Goal: Find specific page/section

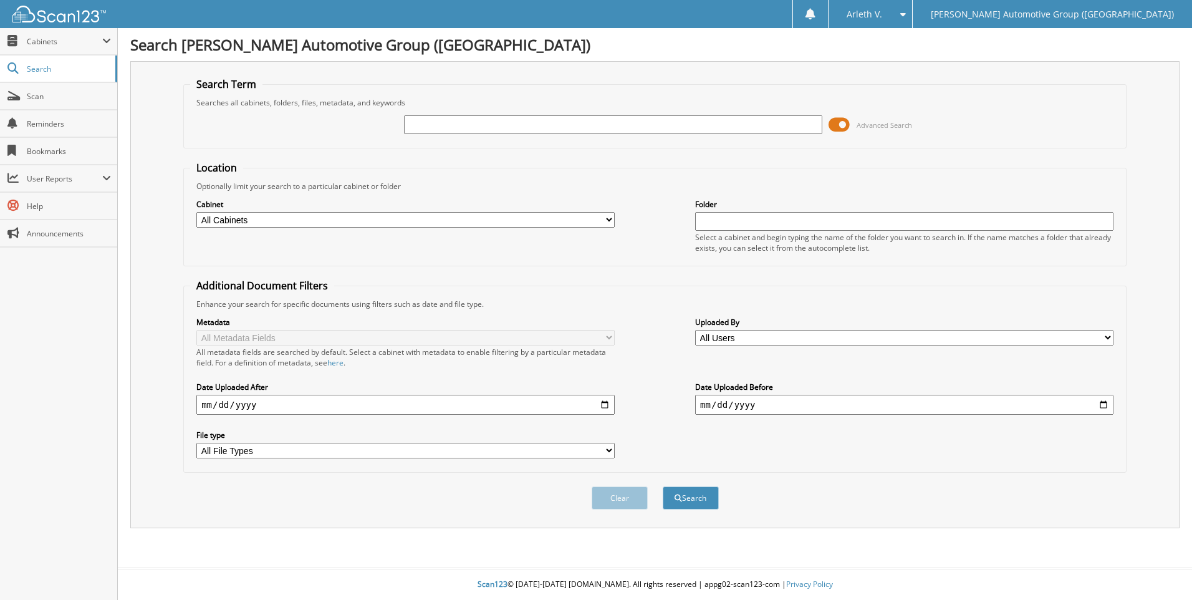
click at [512, 133] on input "text" at bounding box center [613, 124] width 418 height 19
type input "4"
type input "39749"
click at [663, 486] on button "Search" at bounding box center [691, 497] width 56 height 23
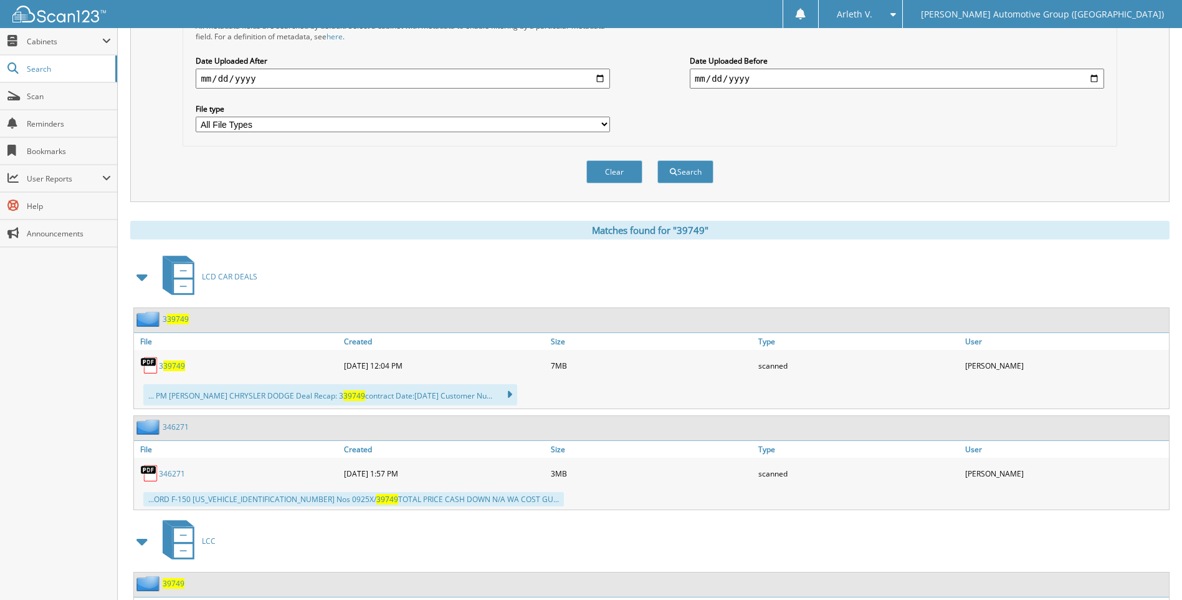
scroll to position [436, 0]
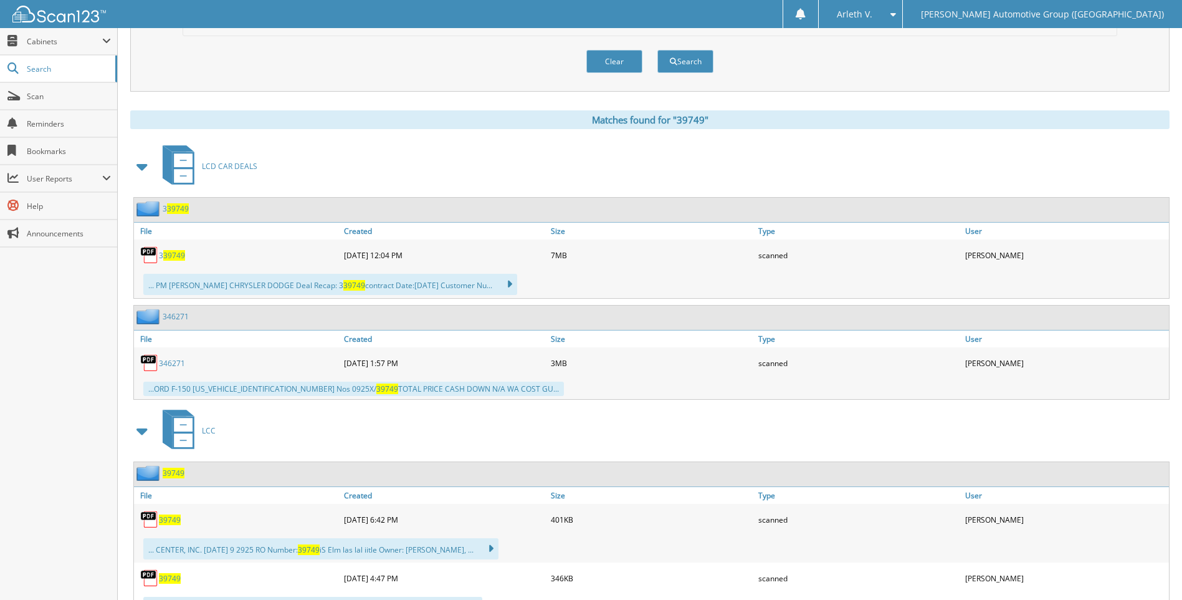
click at [173, 472] on span "39749" at bounding box center [174, 472] width 22 height 11
